Goal: Check status

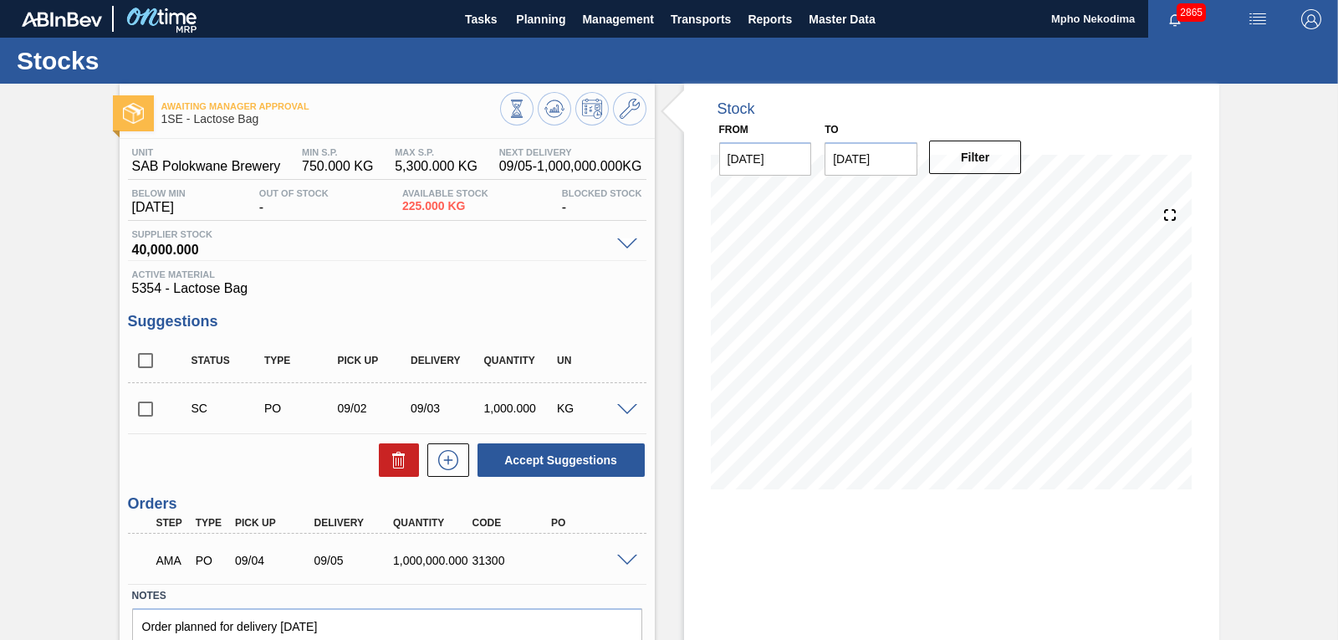
click at [498, 289] on span "5354 - Lactose Bag" at bounding box center [387, 288] width 510 height 15
